Goal: Information Seeking & Learning: Find specific page/section

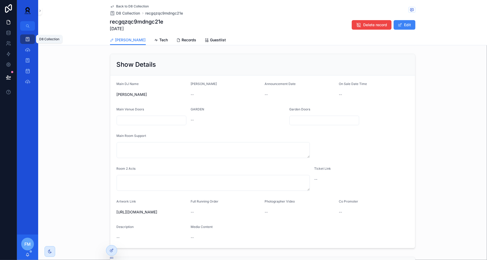
click at [25, 38] on icon "scrollable content" at bounding box center [27, 39] width 5 height 5
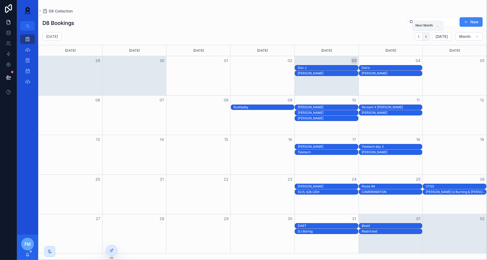
click at [427, 38] on icon "Next" at bounding box center [426, 37] width 4 height 4
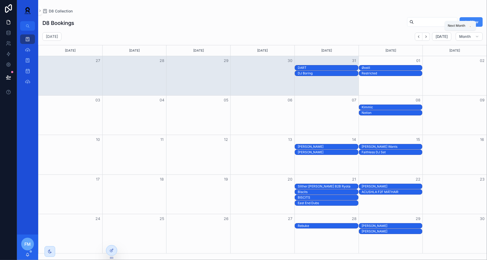
click at [427, 38] on icon "Next" at bounding box center [426, 37] width 4 height 4
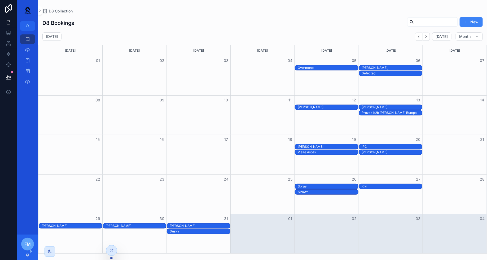
click at [374, 72] on div "Defected" at bounding box center [392, 73] width 60 height 4
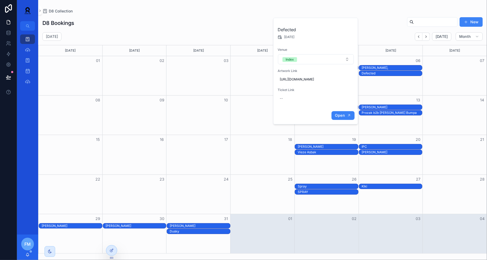
click at [341, 115] on button "Open" at bounding box center [343, 115] width 23 height 9
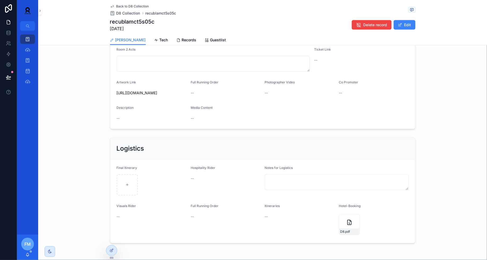
scroll to position [148, 0]
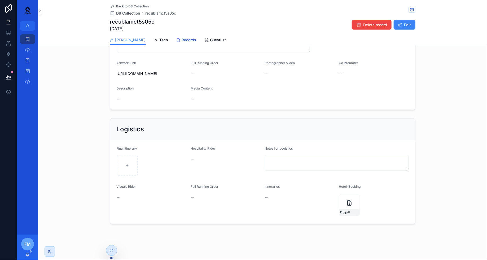
click at [182, 39] on span "Records" at bounding box center [189, 39] width 15 height 5
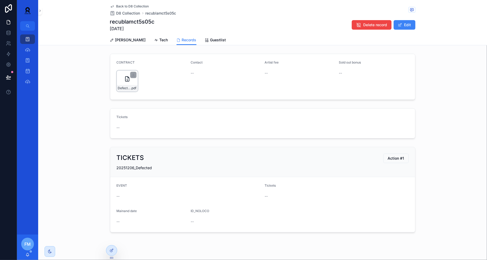
click at [124, 80] on icon "scrollable content" at bounding box center [127, 79] width 6 height 6
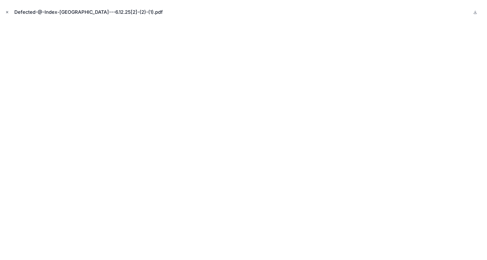
click at [8, 12] on icon "Close modal" at bounding box center [7, 12] width 4 height 4
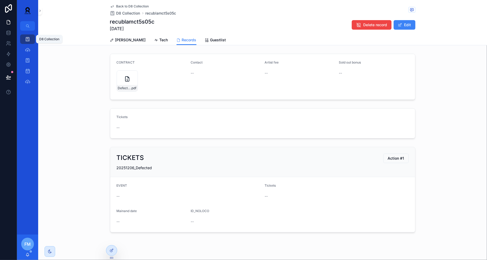
click at [29, 38] on icon "scrollable content" at bounding box center [27, 39] width 5 height 5
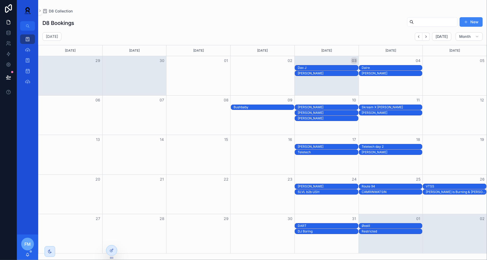
click at [374, 231] on div "Restricted" at bounding box center [392, 232] width 60 height 4
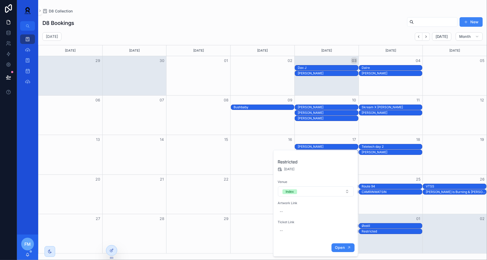
click at [336, 250] on button "Open" at bounding box center [343, 248] width 23 height 9
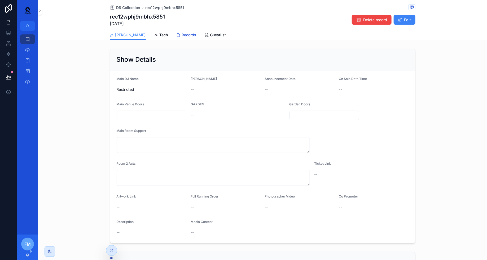
click at [182, 35] on span "Records" at bounding box center [189, 34] width 15 height 5
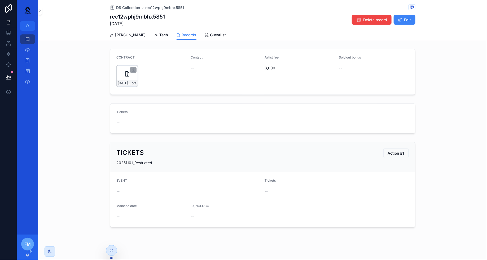
click at [123, 76] on div "[DATE]-Restricted-Contract---Index-@-[GEOGRAPHIC_DATA],-[GEOGRAPHIC_DATA],-[GEO…" at bounding box center [127, 76] width 21 height 21
